Goal: Task Accomplishment & Management: Manage account settings

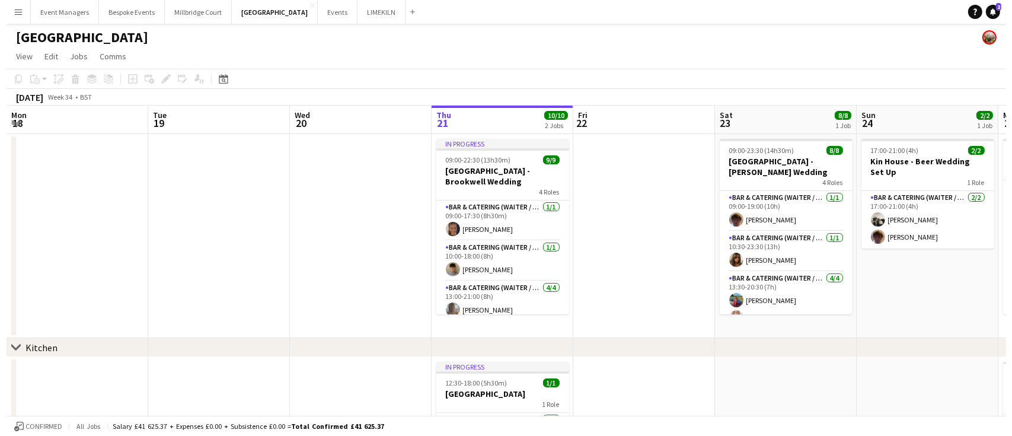
scroll to position [0, 283]
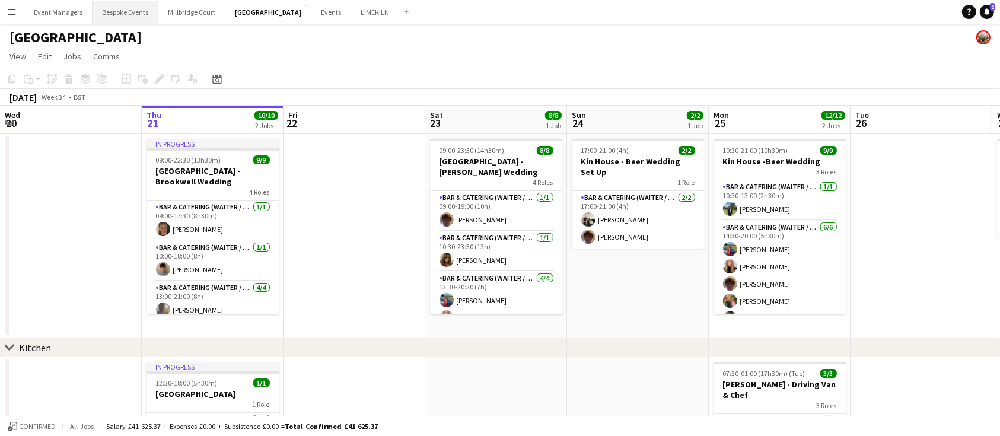
click at [125, 12] on button "Bespoke Events Close" at bounding box center [126, 12] width 66 height 23
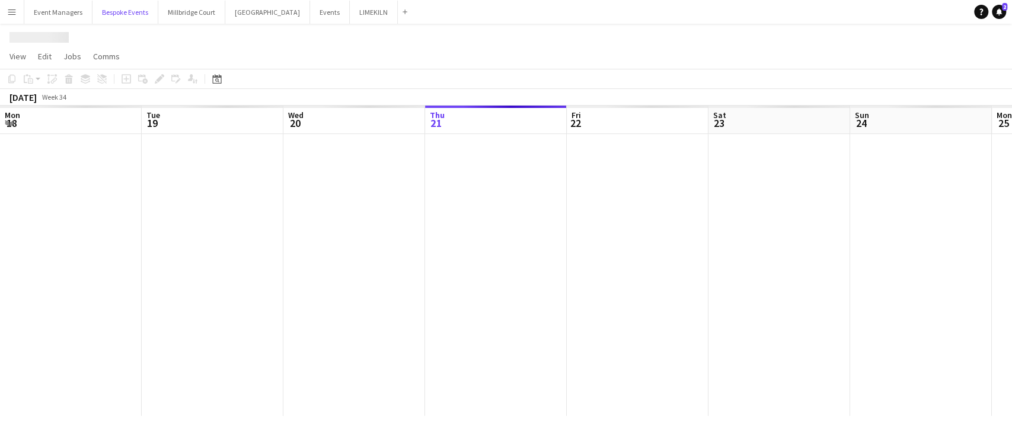
scroll to position [0, 283]
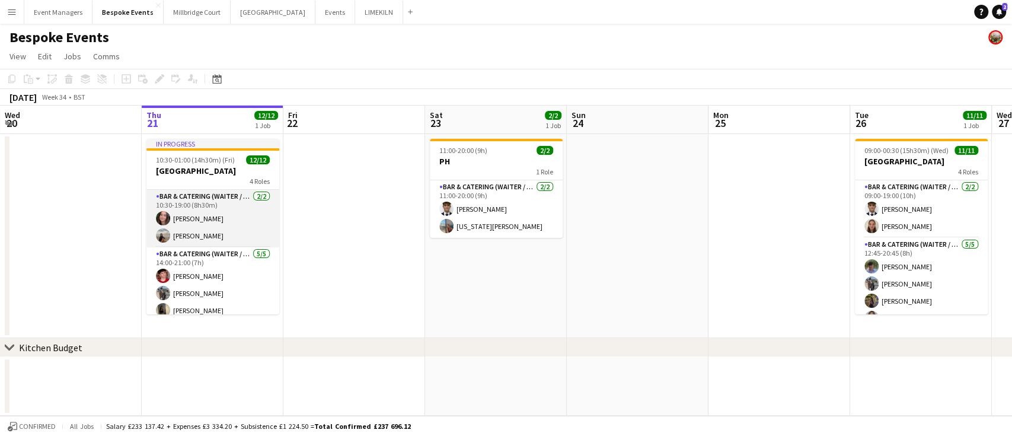
click at [232, 228] on app-card-role "Bar & Catering (Waiter / waitress) [DATE] 10:30-19:00 (8h30m) [PERSON_NAME] [PE…" at bounding box center [212, 219] width 133 height 58
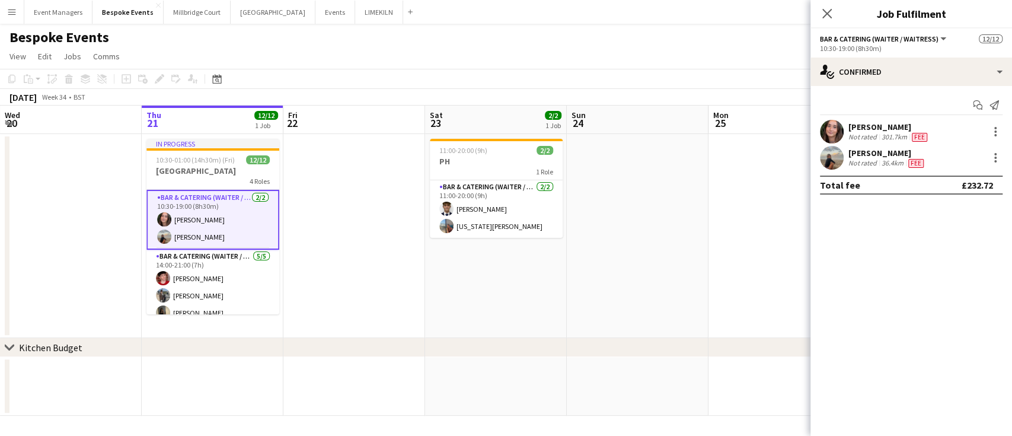
click at [830, 125] on app-user-avatar at bounding box center [832, 132] width 24 height 24
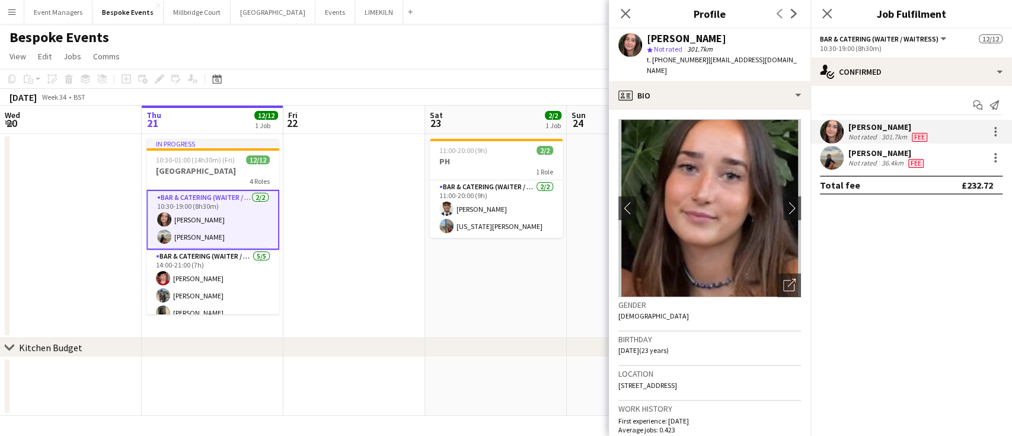
click at [835, 162] on app-user-avatar at bounding box center [832, 158] width 24 height 24
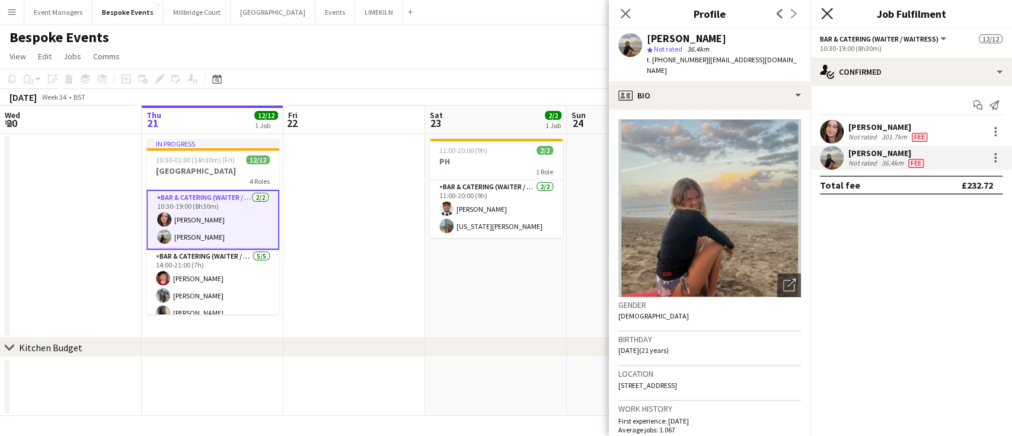
click at [825, 12] on icon at bounding box center [826, 13] width 11 height 11
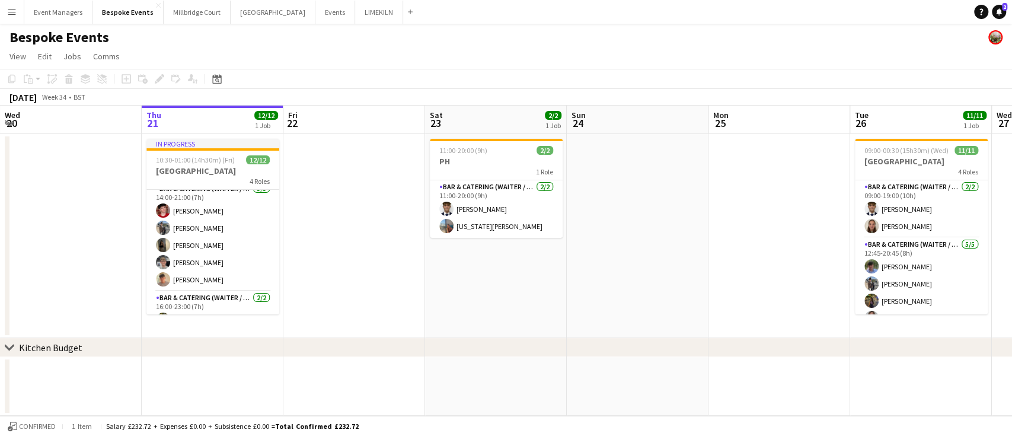
scroll to position [69, 0]
click at [232, 235] on app-card-role "Bar & Catering (Waiter / waitress) [DATE] 14:00-21:00 (7h) [PERSON_NAME] [PERSO…" at bounding box center [212, 235] width 133 height 109
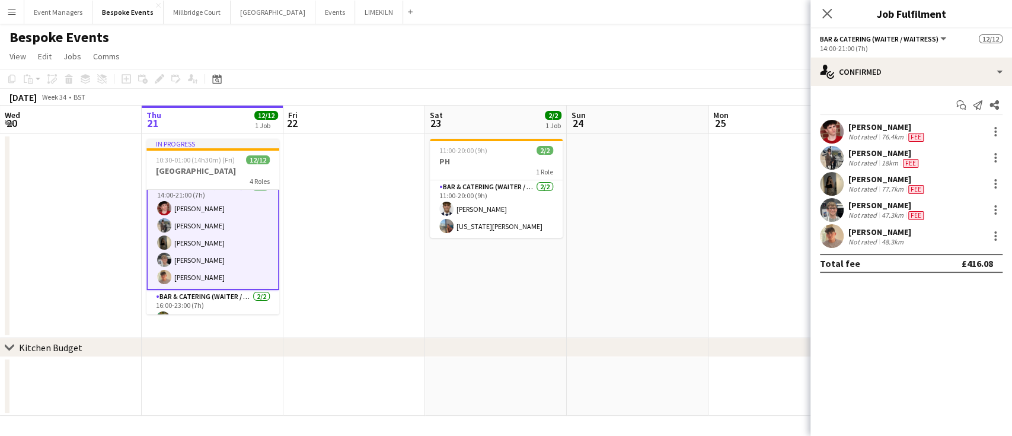
scroll to position [68, 0]
click at [831, 211] on app-user-avatar at bounding box center [832, 210] width 24 height 24
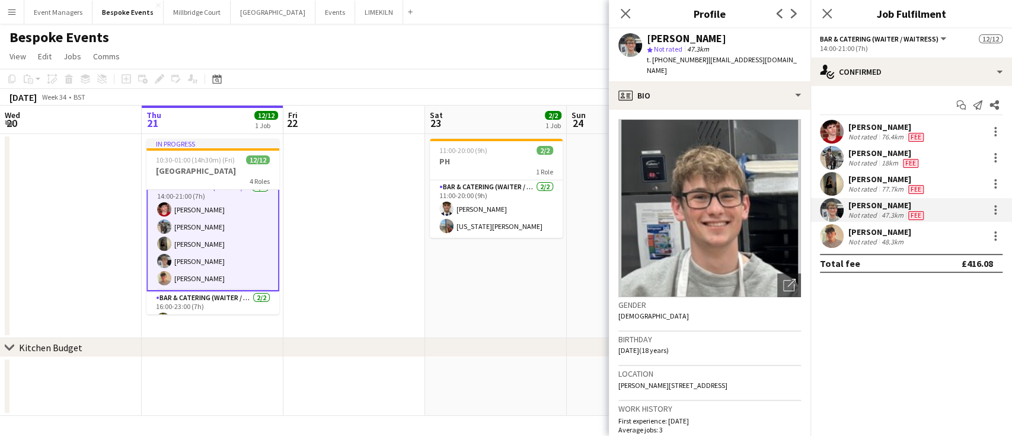
click at [833, 236] on app-user-avatar at bounding box center [832, 236] width 24 height 24
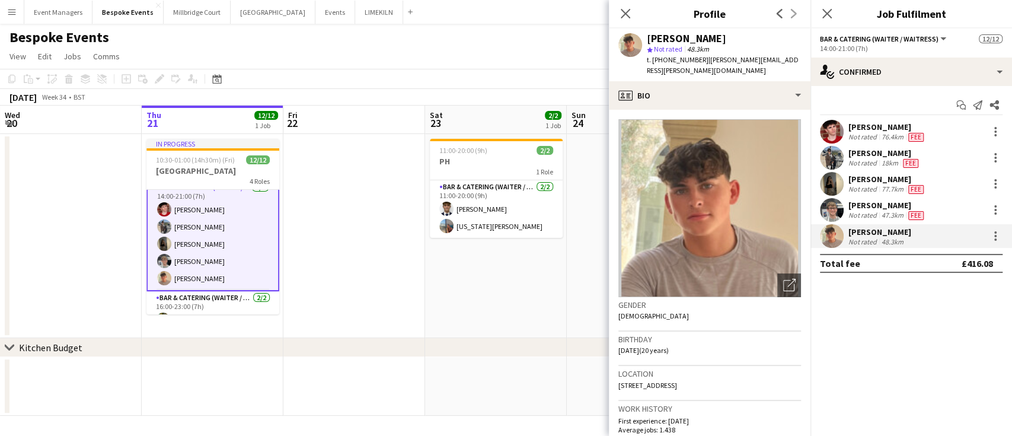
click at [831, 130] on app-user-avatar at bounding box center [832, 132] width 24 height 24
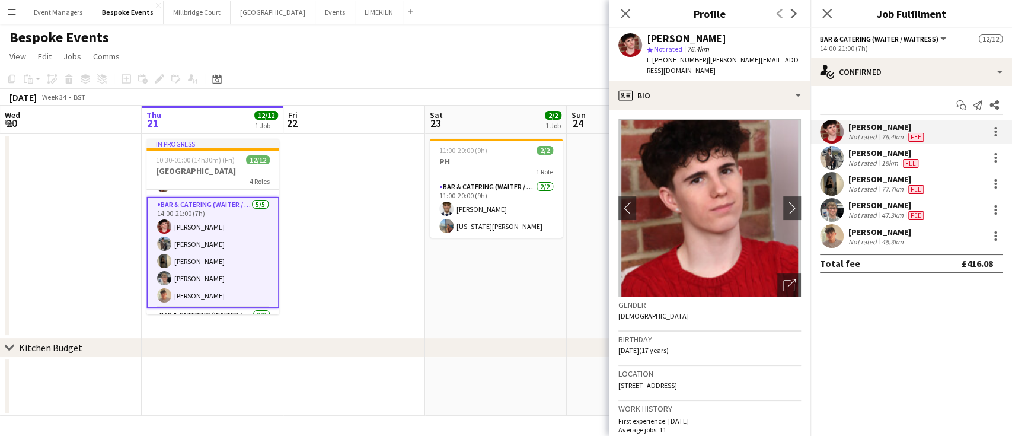
scroll to position [53, 0]
click at [834, 209] on app-user-avatar at bounding box center [832, 210] width 24 height 24
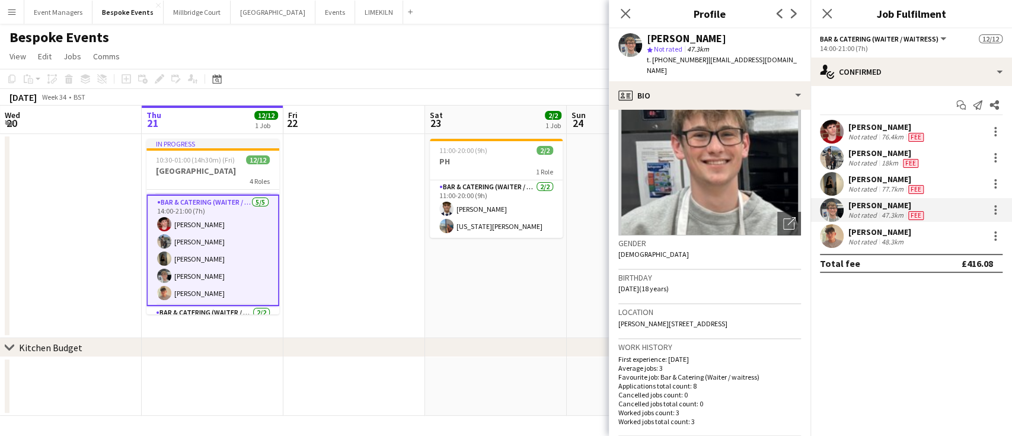
scroll to position [65, 0]
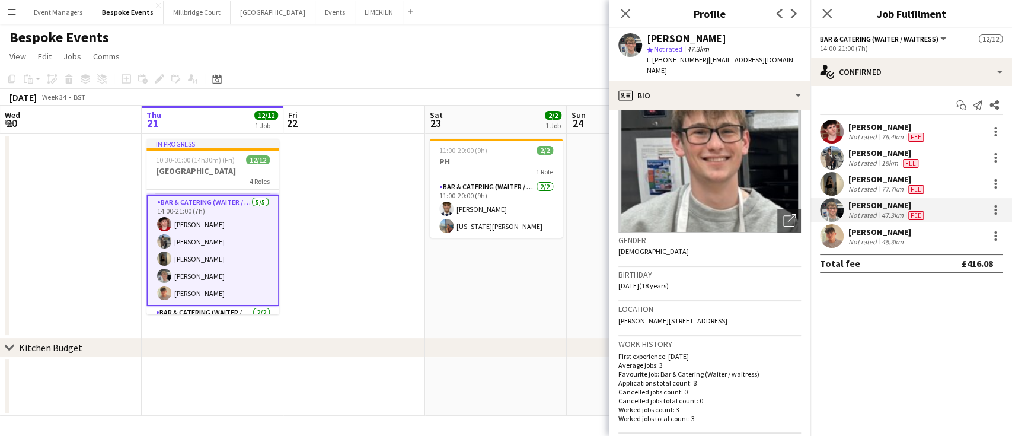
click at [834, 238] on app-user-avatar at bounding box center [832, 236] width 24 height 24
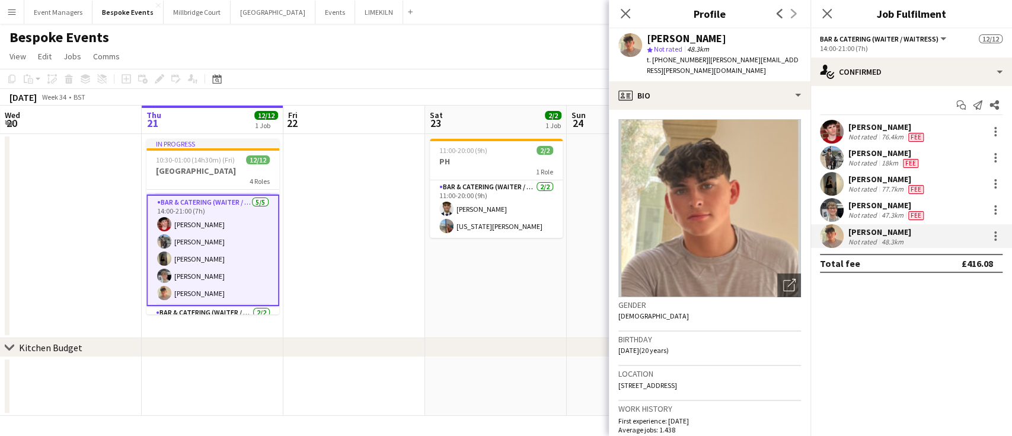
click at [834, 206] on app-user-avatar at bounding box center [832, 210] width 24 height 24
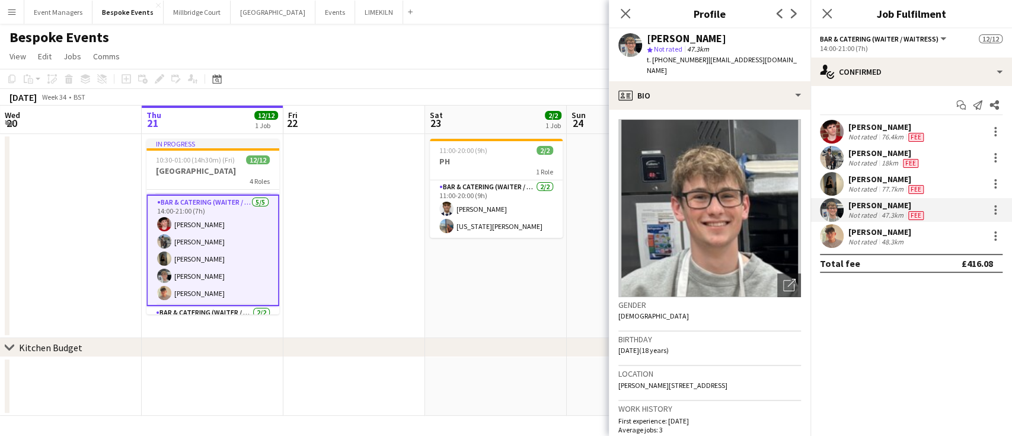
click at [835, 128] on app-user-avatar at bounding box center [832, 132] width 24 height 24
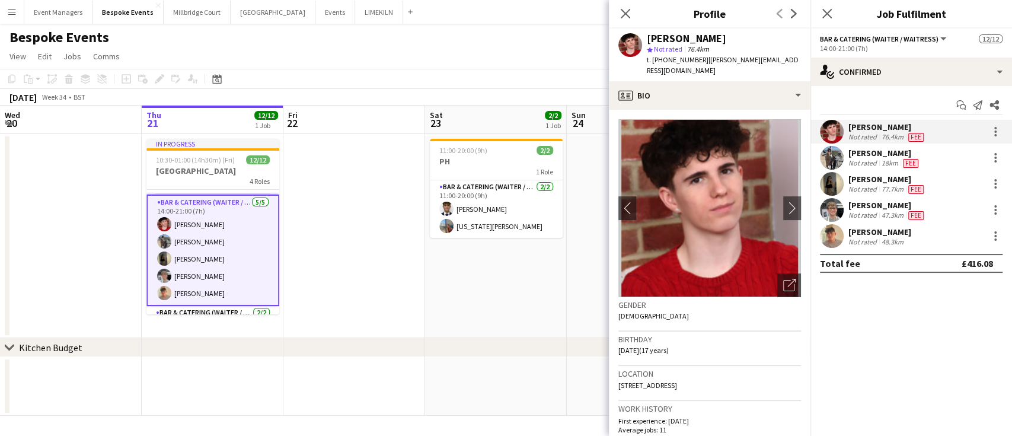
click at [831, 187] on app-user-avatar at bounding box center [832, 184] width 24 height 24
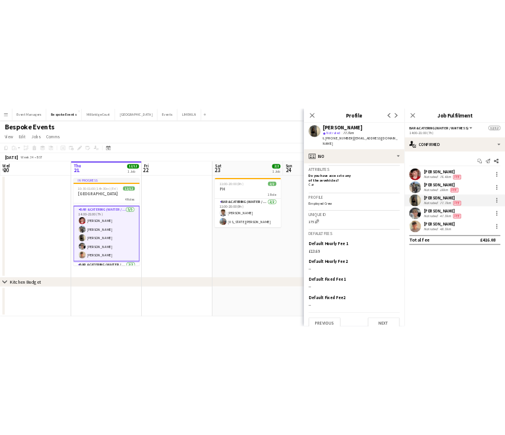
scroll to position [504, 0]
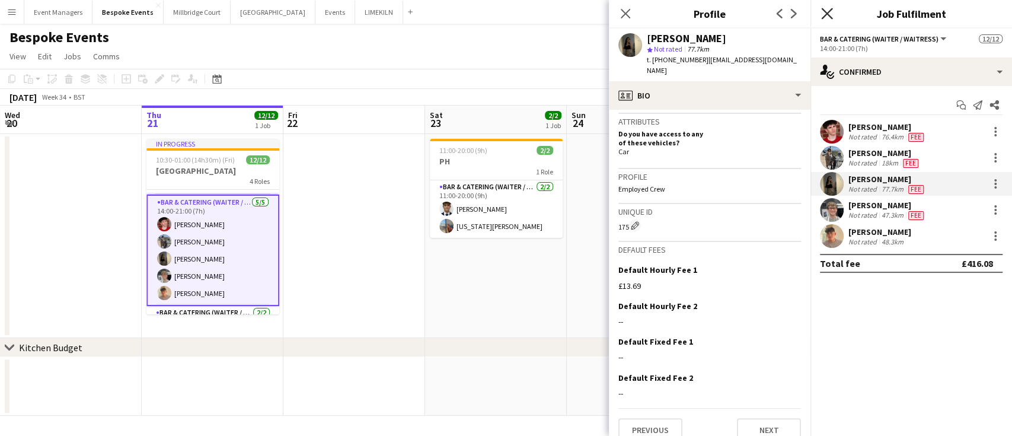
click at [829, 15] on icon at bounding box center [826, 13] width 11 height 11
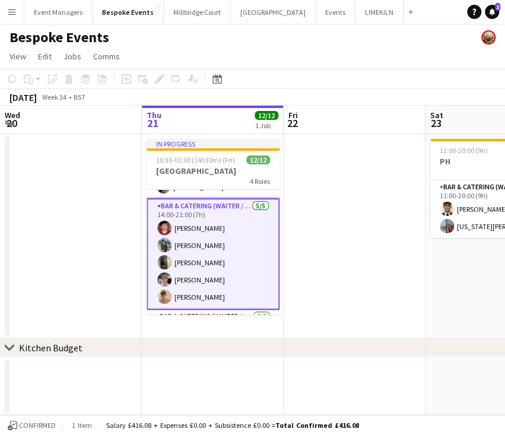
scroll to position [0, 0]
